Goal: Task Accomplishment & Management: Use online tool/utility

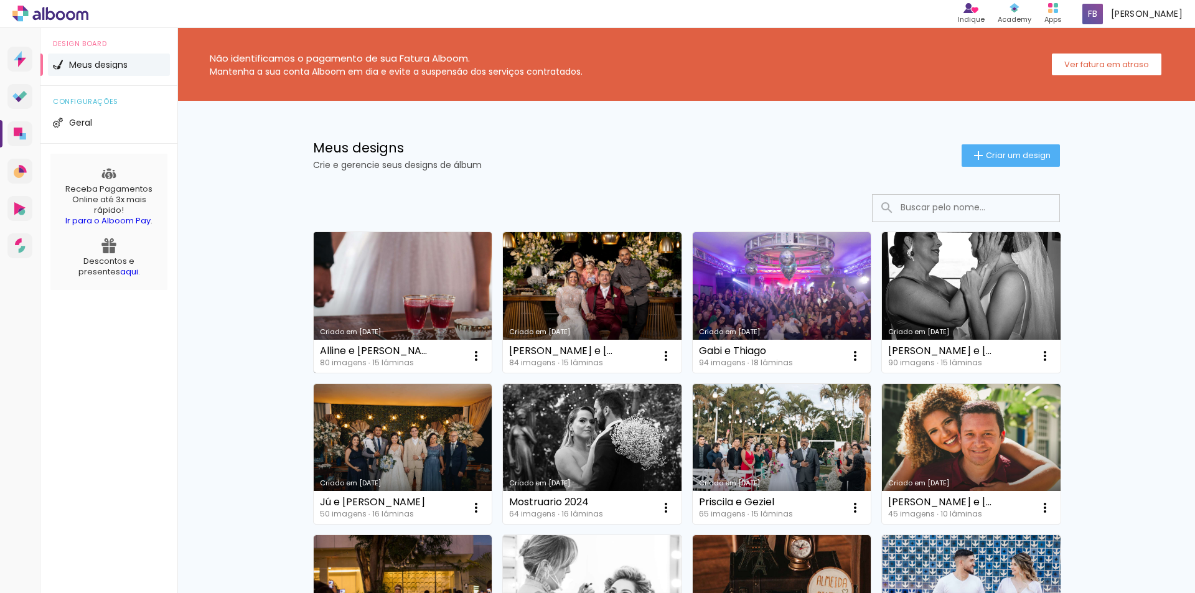
click at [424, 290] on link "Criado em [DATE]" at bounding box center [403, 302] width 179 height 141
click at [367, 278] on link "Criado em [DATE]" at bounding box center [403, 302] width 179 height 141
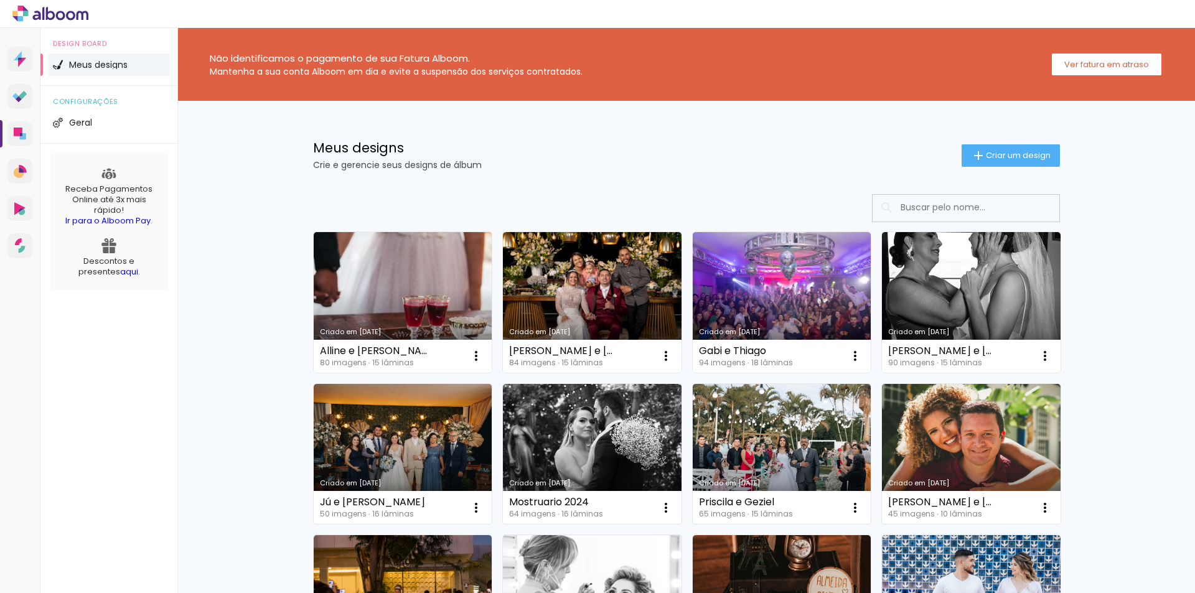
click at [552, 295] on link "Criado em [DATE]" at bounding box center [592, 302] width 179 height 141
